Goal: Communication & Community: Answer question/provide support

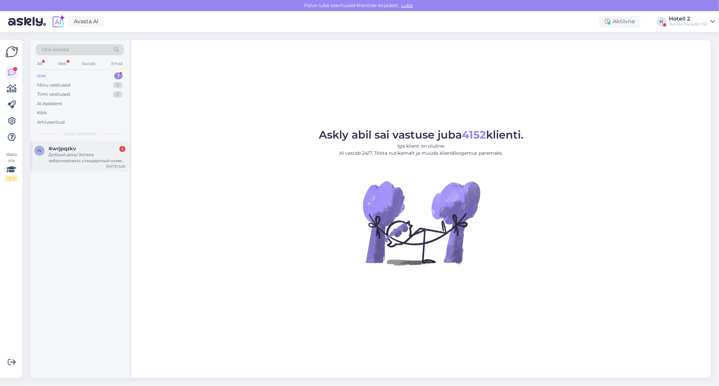
click at [104, 156] on div "Добрый день! Хотела забронировать стандартный номер с ужином с 16-18 ноября два…" at bounding box center [87, 158] width 77 height 12
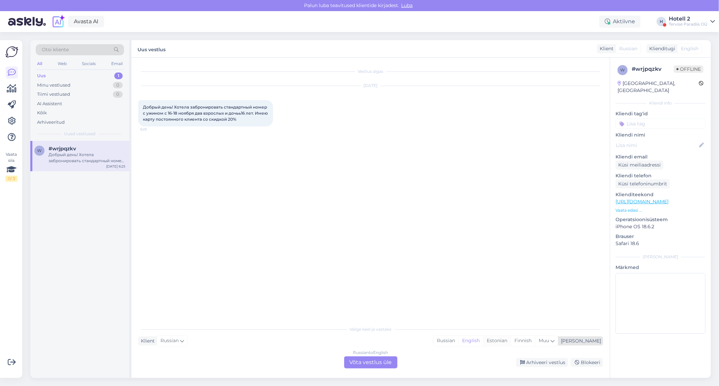
click at [511, 344] on div "Estonian" at bounding box center [497, 341] width 28 height 10
click at [372, 362] on div "Russian to Estonian Võta vestlus üle" at bounding box center [370, 362] width 53 height 12
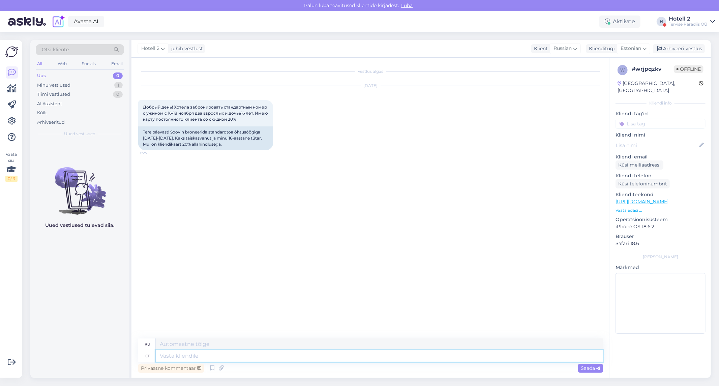
click at [198, 352] on textarea at bounding box center [379, 355] width 447 height 11
type textarea "Tere!"
type textarea "Привет"
type textarea "Tere!"
type textarea "Привет!"
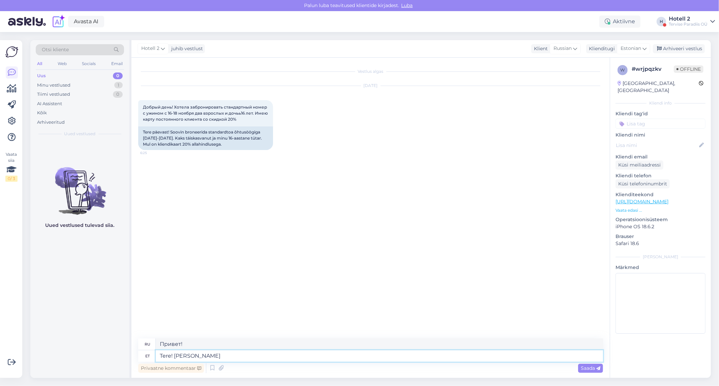
type textarea "Tere! Kui s"
type textarea "Привет! Если"
type textarea "Tere! Kui soovite"
type textarea "Привет! Если хочешь"
type textarea "Tere! Kui soovite teha"
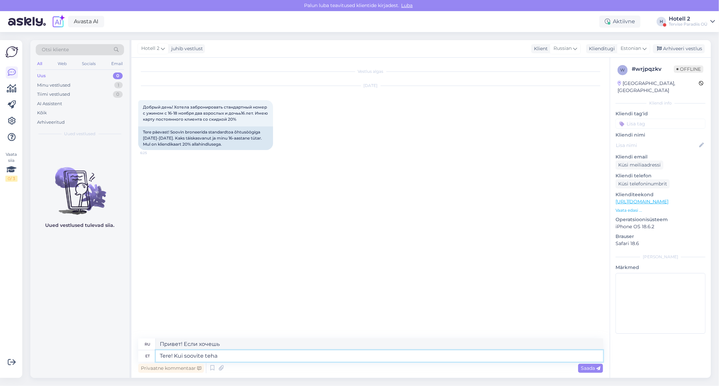
type textarea "Привет! Если хочешь сделать"
type textarea "Tere! Kui soovite teha broneeringut"
type textarea "Здравствуйте! Если вы хотите забронировать"
type textarea "Tere! Kui soovite teha broneeringut kirjutage"
type textarea "Здравствуйте! Если хотите забронировать, напишите."
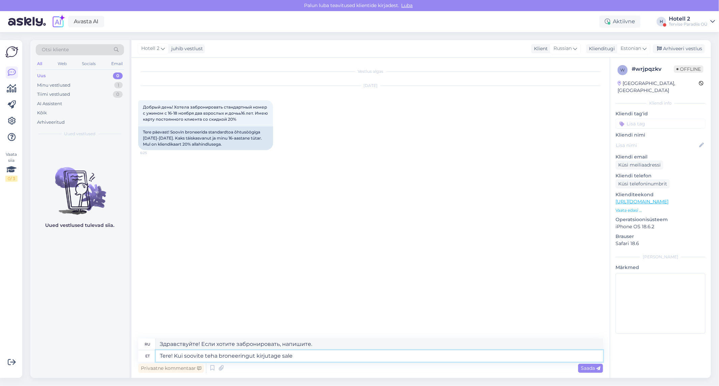
type textarea "Tere! Kui soovite teha broneeringut kirjutage sales"
type textarea "Здравствуйте! Если хотите забронировать, напишите в отдел продаж."
type textarea "Tere! Kui soovite teha broneeringut kirjutage sales@sp"
type textarea "Здравствуйте! Если хотите забронировать, напишите на sales@"
type textarea "Tere! Kui soovite teha broneeringut kirjutage [EMAIL_ADDRESS][DOMAIN_NAME]"
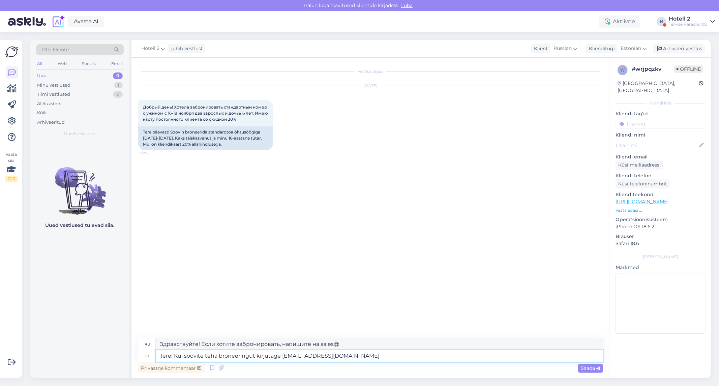
type textarea "Здравствуйте! Если хотите забронировать, напишите [EMAIL_ADDRESS][DOMAIN_NAME]"
type textarea "Tere! Kui soovite teha broneeringut kirjutage [EMAIL_ADDRESS][DOMAIN_NAME]"
click at [587, 365] on span "Saada" at bounding box center [591, 368] width 20 height 6
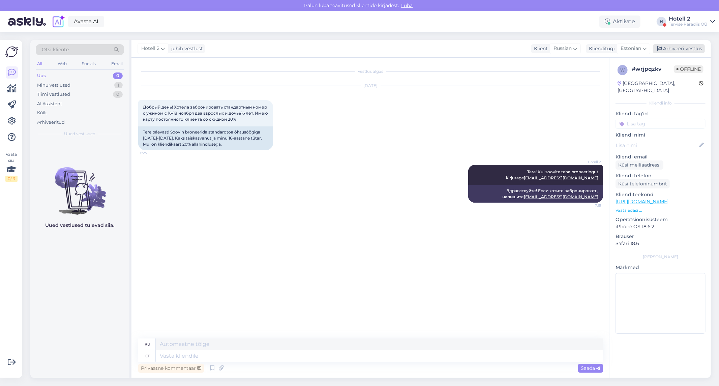
click at [670, 51] on div "Arhiveeri vestlus" at bounding box center [679, 48] width 52 height 9
